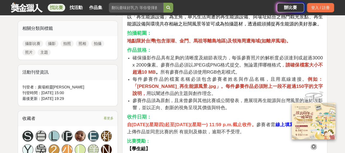
scroll to position [218, 0]
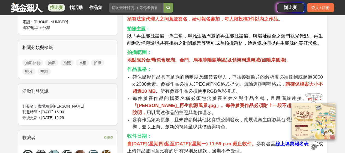
click at [55, 8] on link "找比賽" at bounding box center [56, 8] width 17 height 8
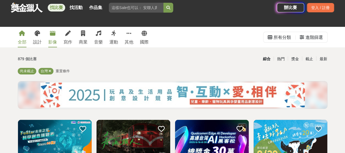
click at [53, 34] on icon at bounding box center [52, 33] width 5 height 5
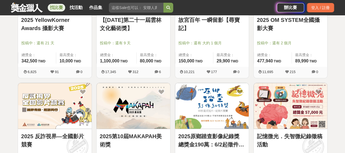
scroll to position [187, 0]
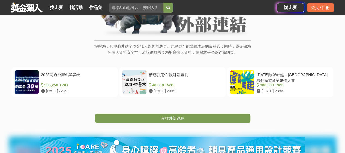
scroll to position [82, 0]
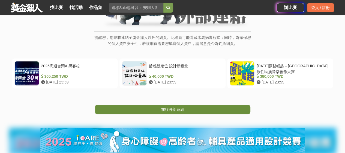
click at [172, 109] on span "前往外部連結" at bounding box center [172, 109] width 23 height 4
